Goal: Contribute content: Contribute content

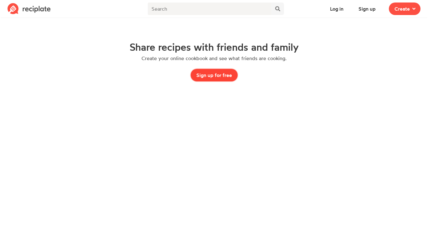
click at [215, 73] on button "Sign up for free" at bounding box center [213, 75] width 47 height 13
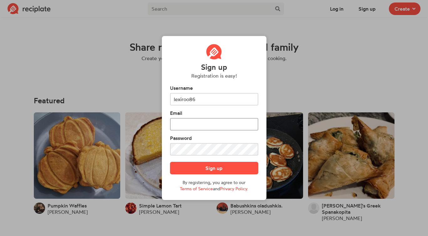
type input "lexiroo86"
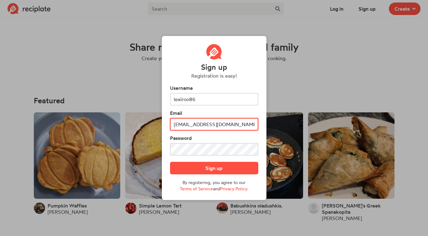
type input "[EMAIL_ADDRESS][DOMAIN_NAME]"
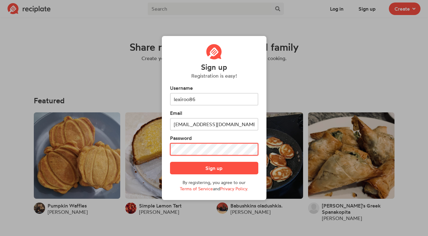
click at [170, 162] on button "Sign up" at bounding box center [214, 168] width 88 height 13
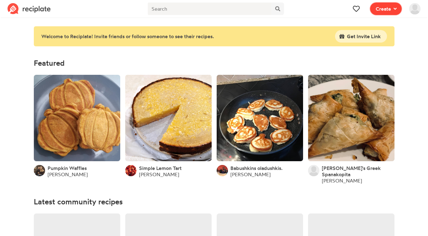
click at [386, 10] on span "Create" at bounding box center [382, 9] width 15 height 8
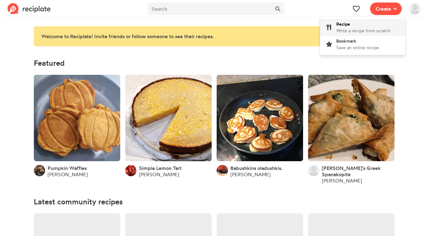
click at [342, 29] on span "Write a recipe from scratch" at bounding box center [363, 30] width 54 height 5
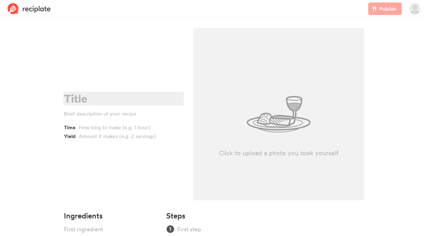
click at [75, 99] on div at bounding box center [122, 98] width 117 height 13
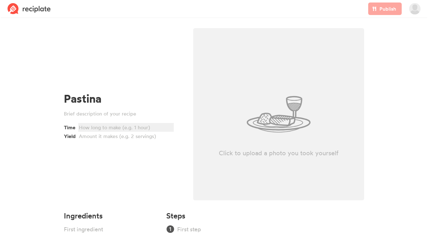
click at [90, 126] on div at bounding box center [125, 128] width 92 height 8
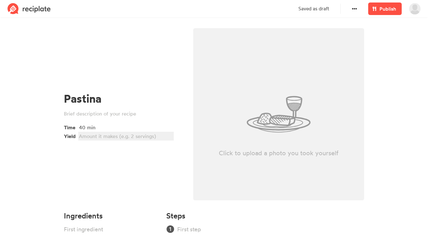
click at [86, 137] on div at bounding box center [125, 136] width 92 height 8
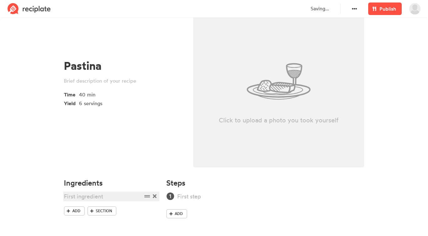
click at [84, 199] on div at bounding box center [103, 196] width 78 height 8
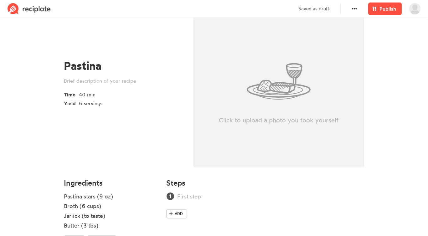
scroll to position [72, 0]
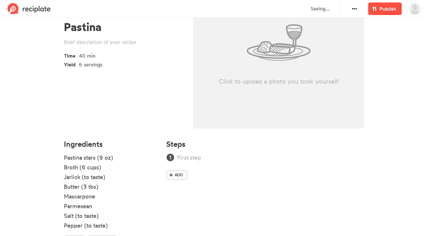
click at [85, 107] on div "Pastina Time 40 min Yield 6 servings" at bounding box center [123, 44] width 129 height 183
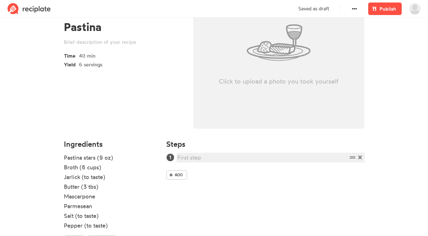
click at [193, 156] on div at bounding box center [262, 157] width 170 height 8
click at [197, 155] on div at bounding box center [262, 157] width 170 height 8
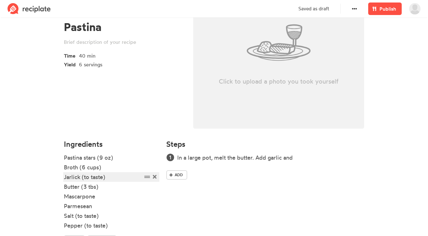
click at [78, 177] on div "Jarlick (to taste)" at bounding box center [103, 177] width 78 height 8
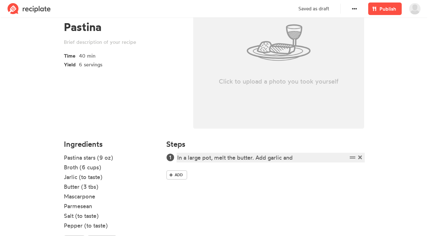
click at [298, 159] on div "In a large pot, melt the butter. Add garlic and" at bounding box center [262, 157] width 170 height 8
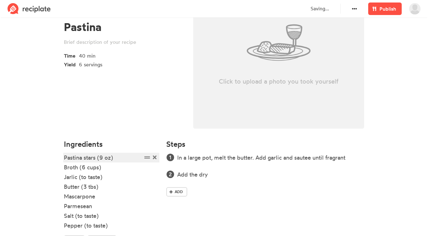
click at [103, 159] on div "Pastina stars (9 oz)" at bounding box center [103, 157] width 78 height 8
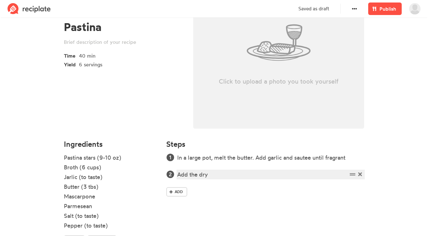
click at [228, 177] on div "Add the dry" at bounding box center [262, 174] width 170 height 8
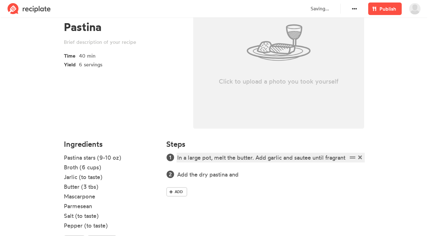
click at [211, 159] on div "In a large pot, melt the butter. Add garlic and sautee until fragrant" at bounding box center [262, 157] width 170 height 8
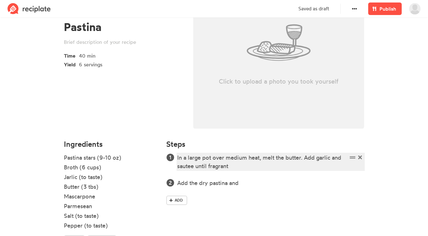
click at [247, 160] on div "In a large pot over medium heat, melt the butter. Add garlic and sautee until f…" at bounding box center [262, 161] width 170 height 17
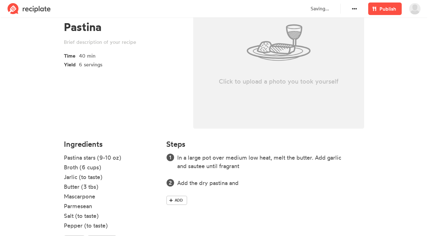
click at [249, 188] on div "In a large pot over medium low heat, melt the butter. Add garlic and sautee unt…" at bounding box center [265, 180] width 198 height 54
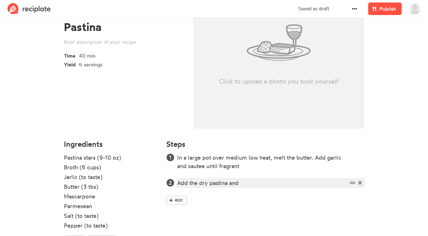
click at [246, 184] on div "Add the dry pastina and" at bounding box center [262, 183] width 170 height 8
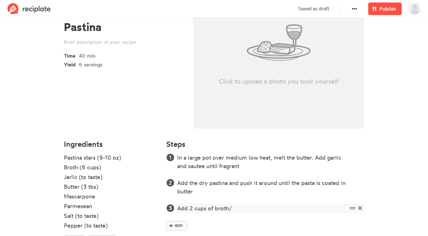
click at [192, 208] on div "Add 2 cups of broth/" at bounding box center [262, 208] width 170 height 8
click at [246, 210] on div "Add 1-2 cups of broth/" at bounding box center [262, 208] width 170 height 8
click at [174, 229] on link "Add" at bounding box center [176, 225] width 21 height 9
click at [332, 211] on div "Add 1-2 cups of broth. Stir occasionally until absorbed." at bounding box center [262, 208] width 170 height 8
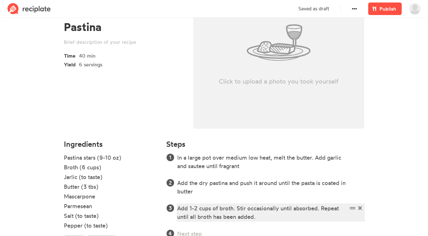
click at [194, 210] on div "Add 1-2 cups of broth. Stir occasionally until absorbed. Repeat until all broth…" at bounding box center [262, 212] width 170 height 17
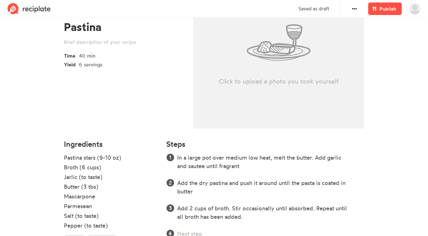
click at [201, 228] on ol "In a large pot over medium low heat, melt the butter. Add garlic and sautee unt…" at bounding box center [265, 195] width 198 height 84
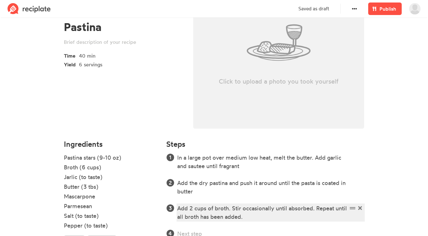
click at [249, 215] on div "Add 2 cups of broth. Stir occasionally until absorbed. Repeat until all broth h…" at bounding box center [262, 212] width 170 height 17
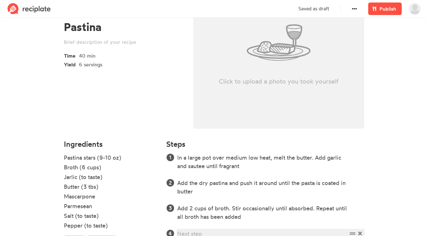
click at [195, 231] on div at bounding box center [262, 233] width 170 height 8
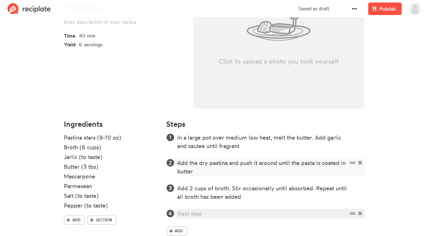
scroll to position [108, 0]
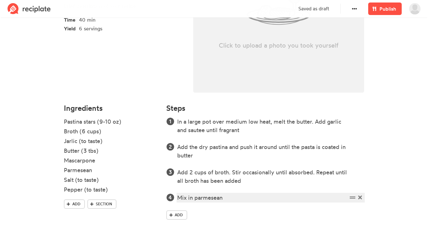
click at [206, 198] on div "Mix in parmesean" at bounding box center [262, 197] width 170 height 8
click at [197, 199] on div "Mix in parmesean" at bounding box center [262, 197] width 170 height 8
click at [232, 196] on div "Mix in Parmesean" at bounding box center [262, 197] width 170 height 8
click at [198, 199] on div "Mix in Parmesean" at bounding box center [262, 197] width 170 height 8
click at [196, 199] on div "Mix in Parmesan" at bounding box center [262, 197] width 170 height 8
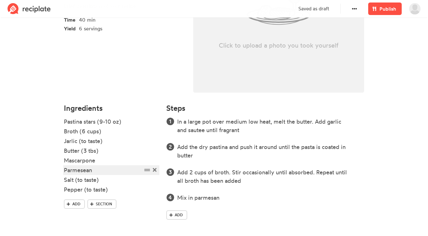
click at [86, 170] on div "Parmesean" at bounding box center [103, 170] width 78 height 8
click at [65, 170] on div "Parmesan" at bounding box center [103, 170] width 78 height 8
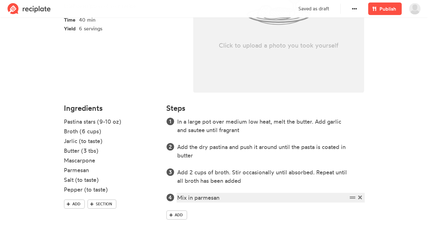
click at [226, 198] on div "Mix in parmesan" at bounding box center [262, 197] width 170 height 8
click at [242, 200] on div "Mix in parmesan and mascaropone" at bounding box center [262, 197] width 170 height 8
click at [276, 198] on div "Mix in parmesan and mascaropone" at bounding box center [262, 197] width 170 height 8
click at [253, 199] on div "Mix in parmesan and mascaropone" at bounding box center [262, 197] width 170 height 8
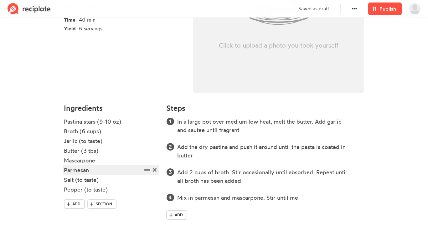
click at [91, 170] on div "Parmesan" at bounding box center [103, 170] width 78 height 8
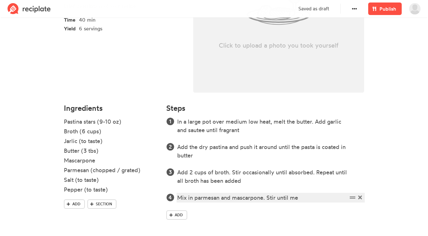
click at [303, 197] on div "Mix in parmesan and mascarpone. Stir until me" at bounding box center [262, 197] width 170 height 8
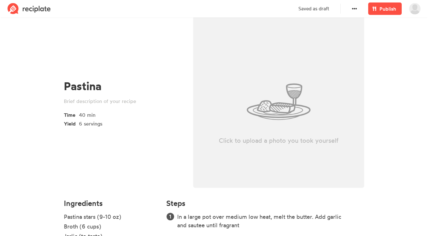
scroll to position [22, 0]
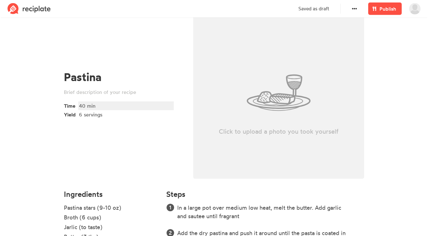
click at [80, 107] on div "40 min" at bounding box center [125, 106] width 92 height 8
click at [379, 8] on span "Publish" at bounding box center [387, 9] width 17 height 8
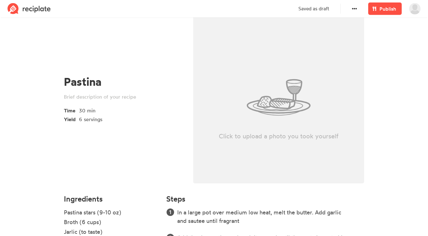
scroll to position [0, 0]
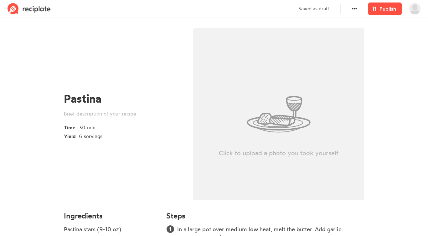
click at [331, 9] on div "Saved as draft" at bounding box center [319, 9] width 50 height 18
click at [389, 11] on span "Publish" at bounding box center [387, 9] width 17 height 8
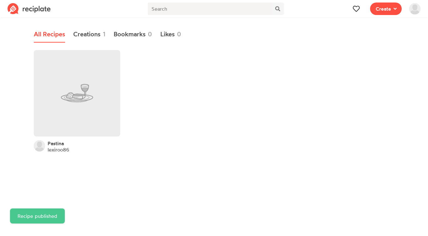
click at [417, 9] on img at bounding box center [414, 8] width 11 height 11
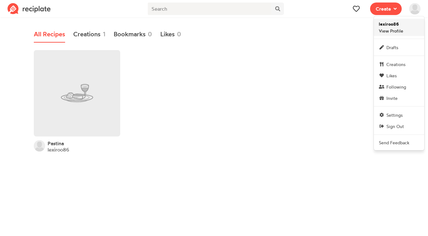
click at [400, 29] on span "lexiroo86 View Profile" at bounding box center [390, 27] width 24 height 13
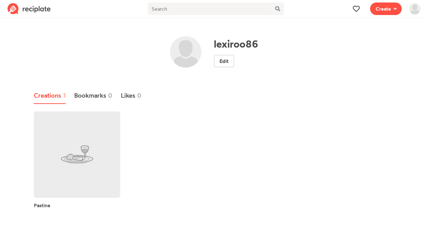
click at [33, 12] on img at bounding box center [29, 8] width 43 height 11
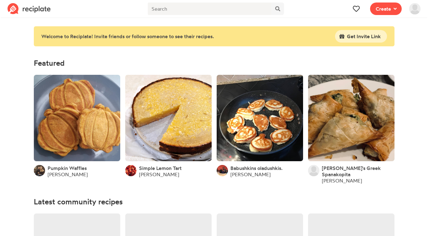
click at [413, 8] on img at bounding box center [414, 8] width 11 height 11
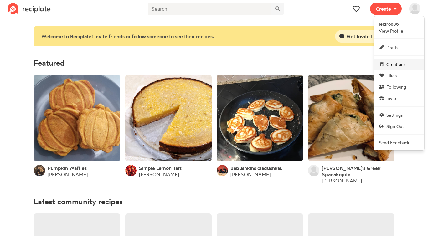
click at [387, 65] on span "Creations" at bounding box center [395, 64] width 19 height 7
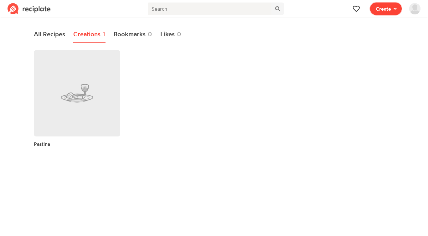
click at [382, 10] on span "Create" at bounding box center [382, 9] width 15 height 8
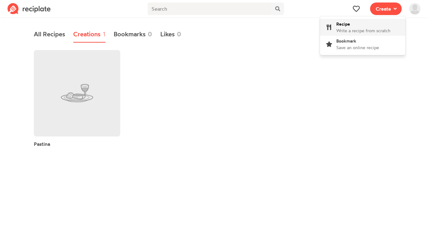
click at [351, 24] on div "Recipe Write a recipe from scratch" at bounding box center [363, 27] width 54 height 13
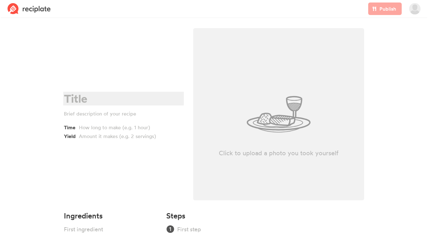
click at [73, 99] on div at bounding box center [122, 98] width 117 height 13
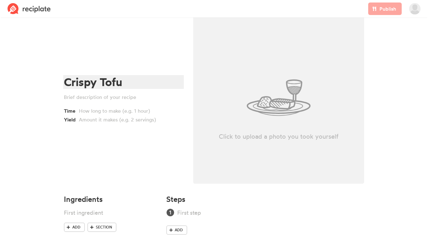
scroll to position [33, 0]
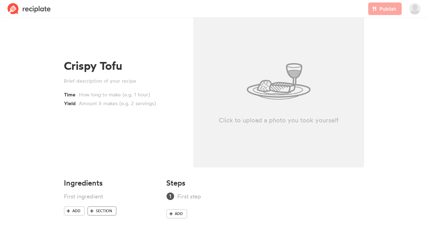
click at [96, 215] on link "Section" at bounding box center [101, 210] width 29 height 9
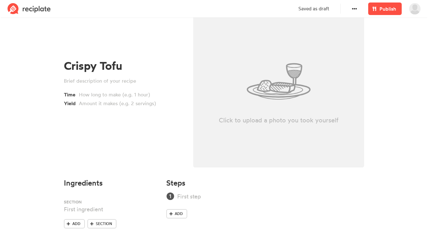
drag, startPoint x: 150, startPoint y: 210, endPoint x: 150, endPoint y: 200, distance: 9.1
click at [150, 200] on ul at bounding box center [111, 205] width 95 height 27
click at [113, 196] on div at bounding box center [103, 199] width 78 height 8
click at [103, 223] on span "Section" at bounding box center [104, 224] width 16 height 6
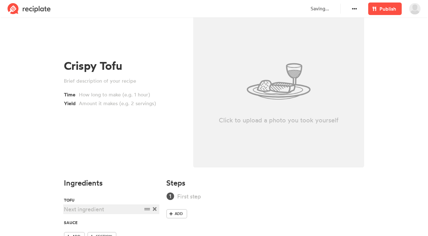
click at [94, 209] on div at bounding box center [103, 209] width 78 height 8
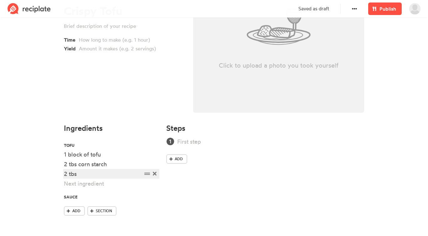
click at [83, 177] on div "2 tbs" at bounding box center [103, 174] width 78 height 8
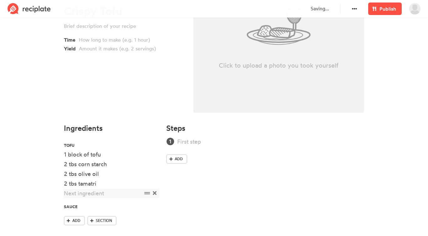
click at [155, 192] on icon at bounding box center [155, 193] width 4 height 4
click at [76, 210] on span "Add" at bounding box center [76, 211] width 8 height 6
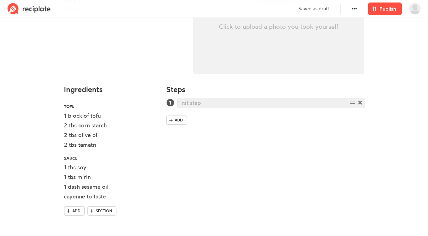
click at [198, 100] on div at bounding box center [262, 103] width 170 height 8
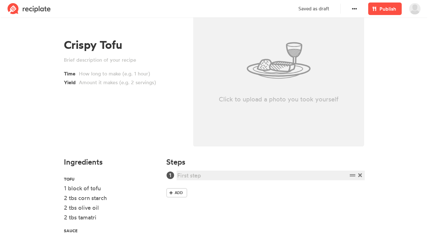
scroll to position [41, 0]
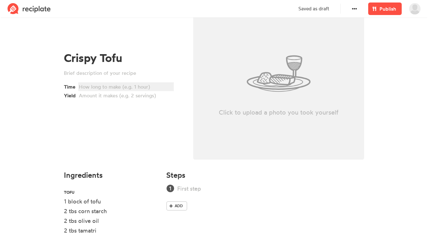
click at [102, 87] on div at bounding box center [125, 87] width 92 height 8
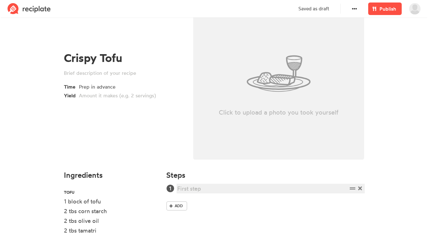
click at [191, 185] on div at bounding box center [262, 188] width 170 height 8
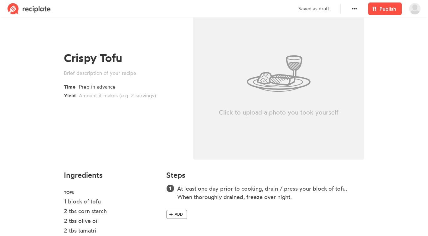
click at [171, 218] on link "Add" at bounding box center [176, 214] width 21 height 9
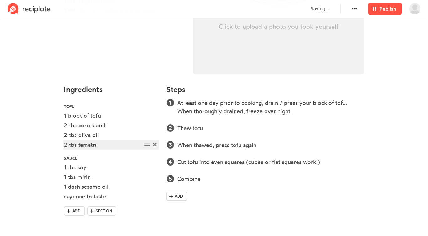
click at [91, 146] on div "2 tbs tamatri" at bounding box center [103, 144] width 78 height 8
click at [209, 184] on div "At least one day prior to cooking, drain / press your block of tofu. When thoro…" at bounding box center [265, 151] width 198 height 105
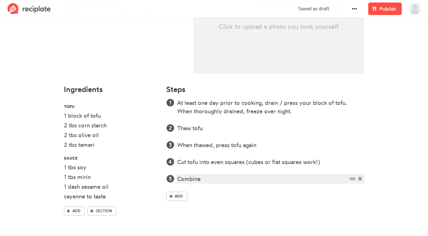
click at [211, 179] on div "Combine" at bounding box center [262, 179] width 170 height 8
click at [173, 195] on icon at bounding box center [170, 196] width 3 height 4
drag, startPoint x: 294, startPoint y: 199, endPoint x: 292, endPoint y: 175, distance: 23.6
click at [292, 175] on ol "At least one day prior to cooking, drain / press your block of tofu. When thoro…" at bounding box center [265, 149] width 198 height 101
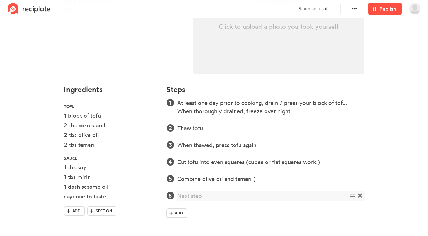
click at [252, 193] on div at bounding box center [262, 195] width 170 height 8
drag, startPoint x: 351, startPoint y: 196, endPoint x: 348, endPoint y: 177, distance: 19.3
click at [348, 177] on ol "At least one day prior to cooking, drain / press your block of tofu. When thoro…" at bounding box center [265, 149] width 198 height 101
click at [270, 196] on div "Combine olive oil and tamari (" at bounding box center [262, 195] width 170 height 8
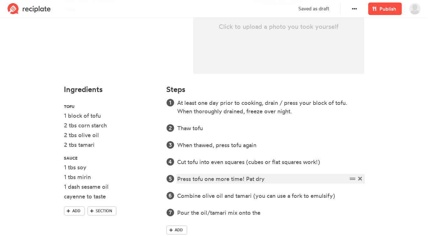
click at [293, 178] on div "Press tofu one more time! Pat dry" at bounding box center [262, 179] width 170 height 8
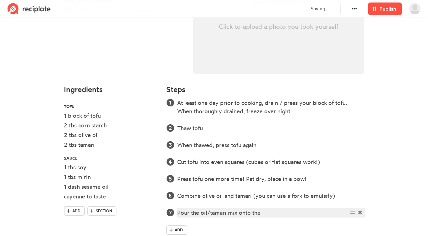
click at [274, 215] on div "Pour the oil/tamari mix onto the" at bounding box center [262, 212] width 170 height 8
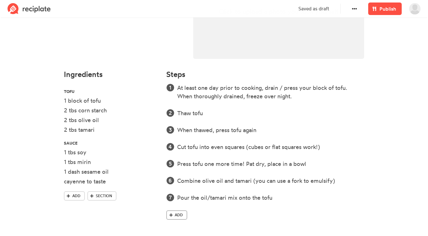
click at [175, 215] on span "Add" at bounding box center [179, 215] width 8 height 6
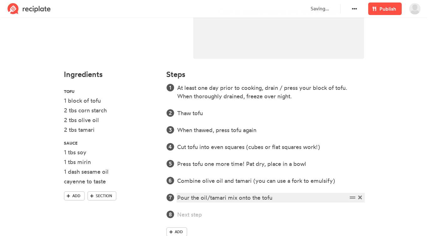
click at [284, 195] on div "Pour the oil/tamari mix onto the tofu" at bounding box center [262, 197] width 170 height 8
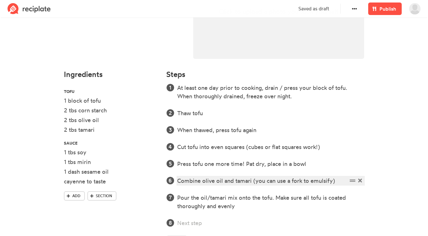
click at [337, 180] on div "Combine olive oil and tamari (you can use a fork to emulsify)" at bounding box center [262, 180] width 170 height 8
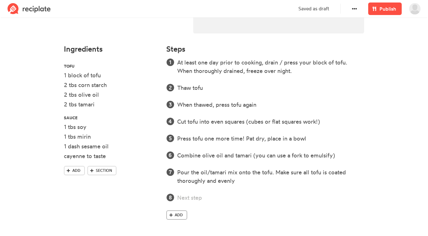
click at [178, 215] on span "Add" at bounding box center [179, 215] width 8 height 6
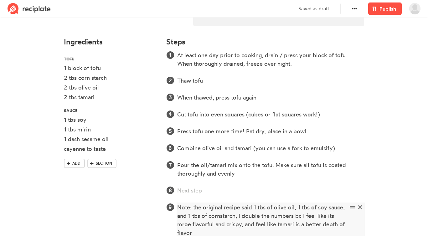
scroll to position [174, 0]
click at [237, 216] on div "Note: the original recipe said 1 tbs of olive oil, 1 tbs of soy sauce, and 1 tb…" at bounding box center [262, 220] width 170 height 34
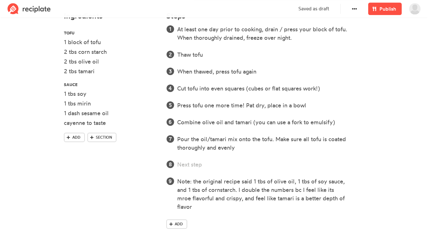
scroll to position [209, 0]
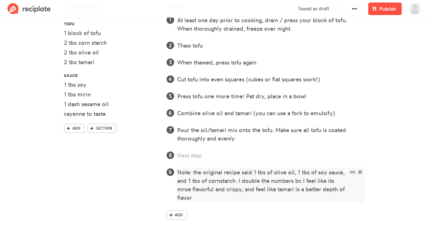
click at [184, 189] on div "Note: the original recipe said 1 tbs of olive oil, 1 tbs of soy sauce, and 1 tb…" at bounding box center [262, 185] width 170 height 34
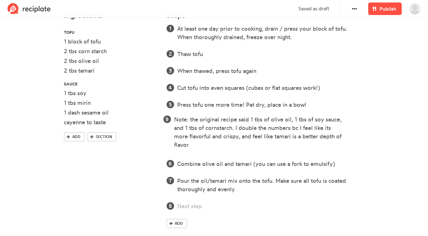
drag, startPoint x: 352, startPoint y: 180, endPoint x: 347, endPoint y: 116, distance: 64.4
click at [347, 116] on ol "At least one day prior to cooking, drain / press your block of tofu. When thoro…" at bounding box center [265, 117] width 198 height 186
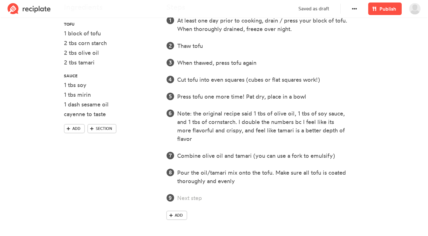
scroll to position [209, 0]
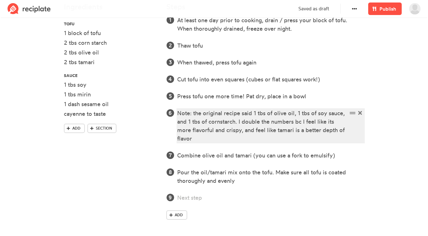
click at [230, 139] on div "Note: the original recipe said 1 tbs of olive oil, 1 tbs of soy sauce, and 1 tb…" at bounding box center [262, 126] width 170 height 34
click at [250, 139] on div "Note: the original recipe said 1 tbs of olive oil, 1 tbs of soy sauce, and 1 tb…" at bounding box center [262, 126] width 170 height 34
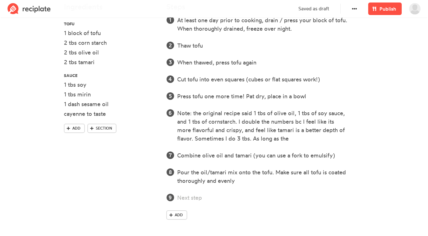
click at [301, 144] on ol "At least one day prior to cooking, drain / press your block of tofu. When thoro…" at bounding box center [265, 109] width 198 height 186
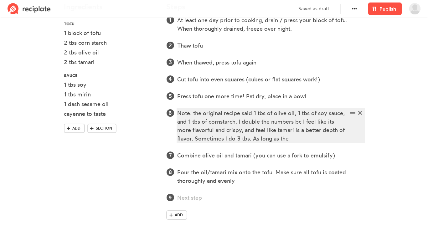
click at [300, 139] on div "Note: the original recipe said 1 tbs of olive oil, 1 tbs of soy sauce, and 1 tb…" at bounding box center [262, 126] width 170 height 34
drag, startPoint x: 300, startPoint y: 139, endPoint x: 195, endPoint y: 140, distance: 104.8
click at [195, 140] on div "Note: the original recipe said 1 tbs of olive oil, 1 tbs of soy sauce, and 1 tb…" at bounding box center [262, 126] width 170 height 34
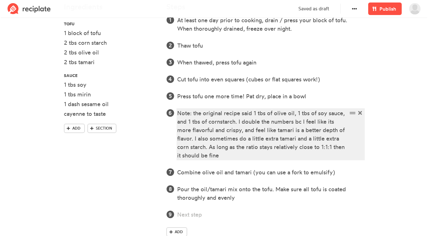
click at [236, 152] on div "Note: the original recipe said 1 tbs of olive oil, 1 tbs of soy sauce, and 1 tb…" at bounding box center [262, 134] width 170 height 51
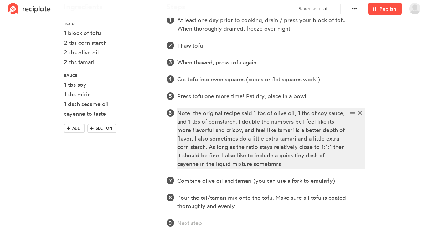
click at [256, 163] on div "Note: the original recipe said 1 tbs of olive oil, 1 tbs of soy sauce, and 1 tb…" at bounding box center [262, 138] width 170 height 59
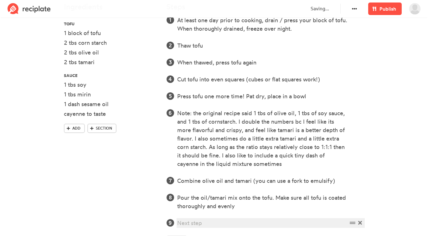
click at [226, 222] on div at bounding box center [262, 223] width 170 height 8
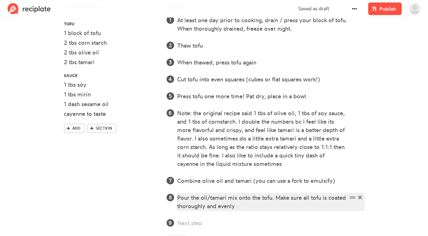
click at [275, 198] on div "Pour the oil/tamari mix onto the tofu. Make sure all tofu is coated thoroughly …" at bounding box center [262, 201] width 170 height 17
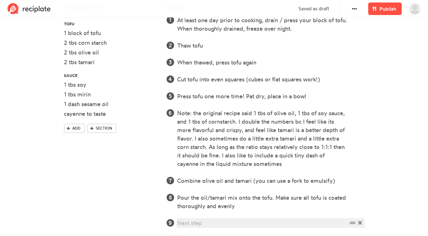
click at [238, 221] on div at bounding box center [262, 223] width 170 height 8
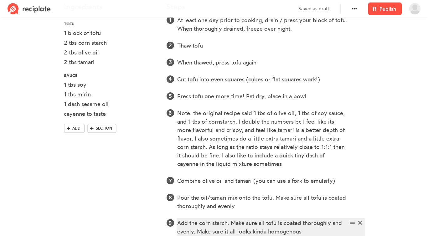
click at [323, 230] on div "Add the corn starch. Make sure all tofu is coated thoroughly and evenly. Make s…" at bounding box center [262, 227] width 170 height 17
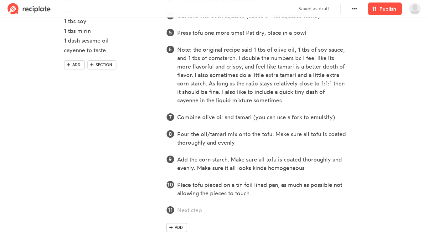
scroll to position [285, 0]
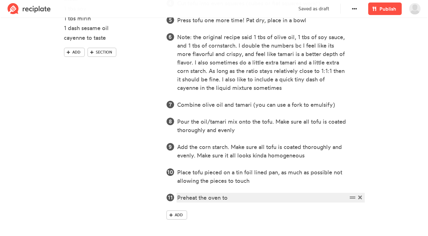
click at [243, 197] on div "Preheat the oven to" at bounding box center [262, 197] width 170 height 8
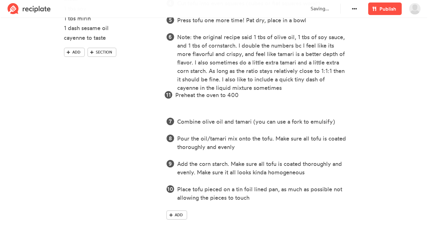
drag, startPoint x: 351, startPoint y: 197, endPoint x: 349, endPoint y: 80, distance: 117.3
click at [349, 80] on ol "At least one day prior to cooking, drain / press your block of tofu. When thoro…" at bounding box center [265, 71] width 198 height 262
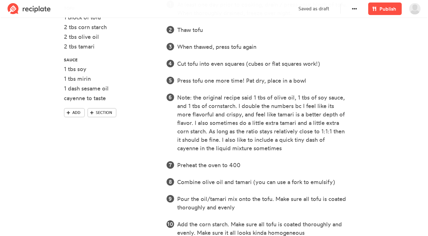
scroll to position [219, 0]
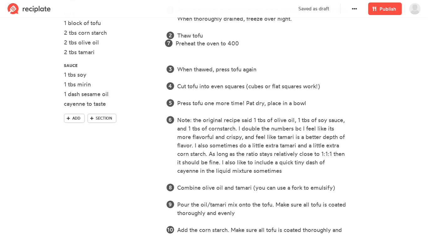
drag, startPoint x: 349, startPoint y: 172, endPoint x: 348, endPoint y: 43, distance: 129.2
click at [348, 43] on ol "At least one day prior to cooking, drain / press your block of tofu. When thoro…" at bounding box center [265, 137] width 198 height 262
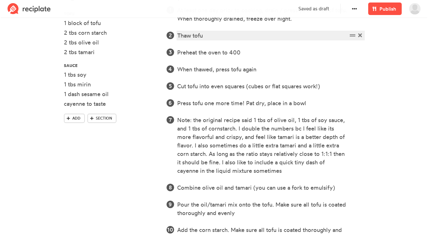
click at [221, 36] on div "Thaw tofu" at bounding box center [262, 35] width 170 height 8
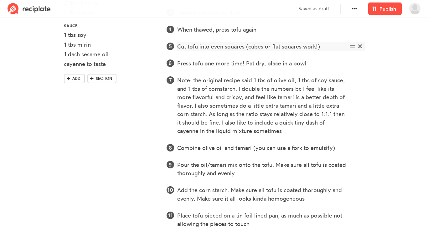
scroll to position [285, 0]
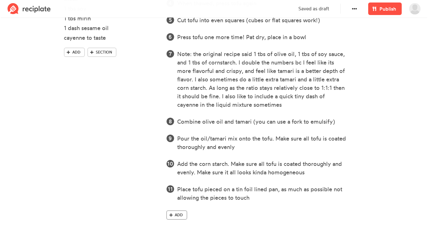
click at [176, 214] on span "Add" at bounding box center [179, 215] width 8 height 6
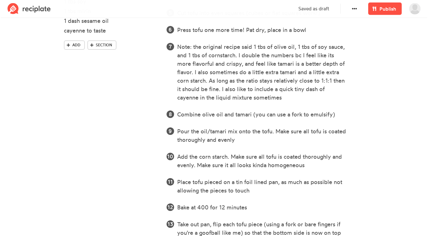
scroll to position [327, 0]
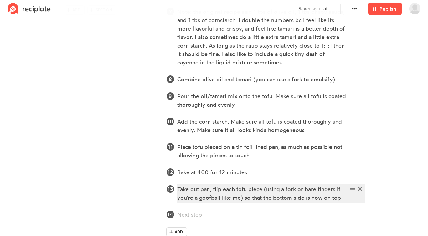
click at [297, 196] on div "Take out pan, flip each tofu piece (using a fork or bare fingers if you're a go…" at bounding box center [262, 193] width 170 height 17
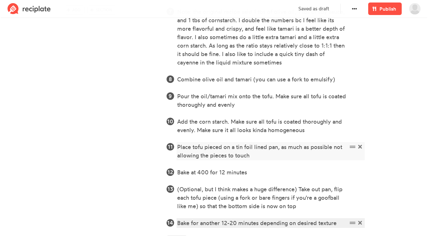
scroll to position [352, 0]
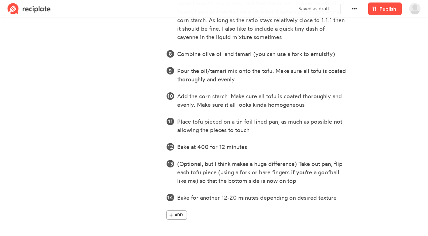
click at [180, 218] on link "Add" at bounding box center [176, 214] width 21 height 9
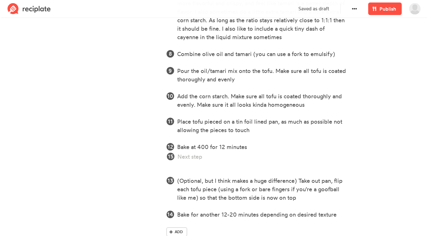
drag, startPoint x: 349, startPoint y: 214, endPoint x: 349, endPoint y: 156, distance: 58.2
click at [349, 156] on ol "At least one day prior to cooking, drain / press your block of tofu. When thoro…" at bounding box center [265, 45] width 198 height 346
click at [290, 157] on ol "At least one day prior to cooking, drain / press your block of tofu. When thoro…" at bounding box center [265, 45] width 198 height 346
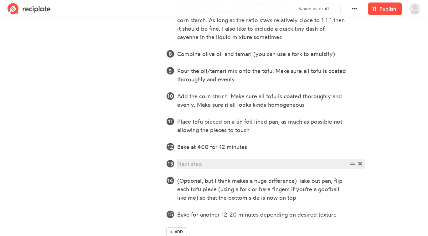
click at [284, 160] on div at bounding box center [262, 164] width 170 height 8
